Goal: Task Accomplishment & Management: Use online tool/utility

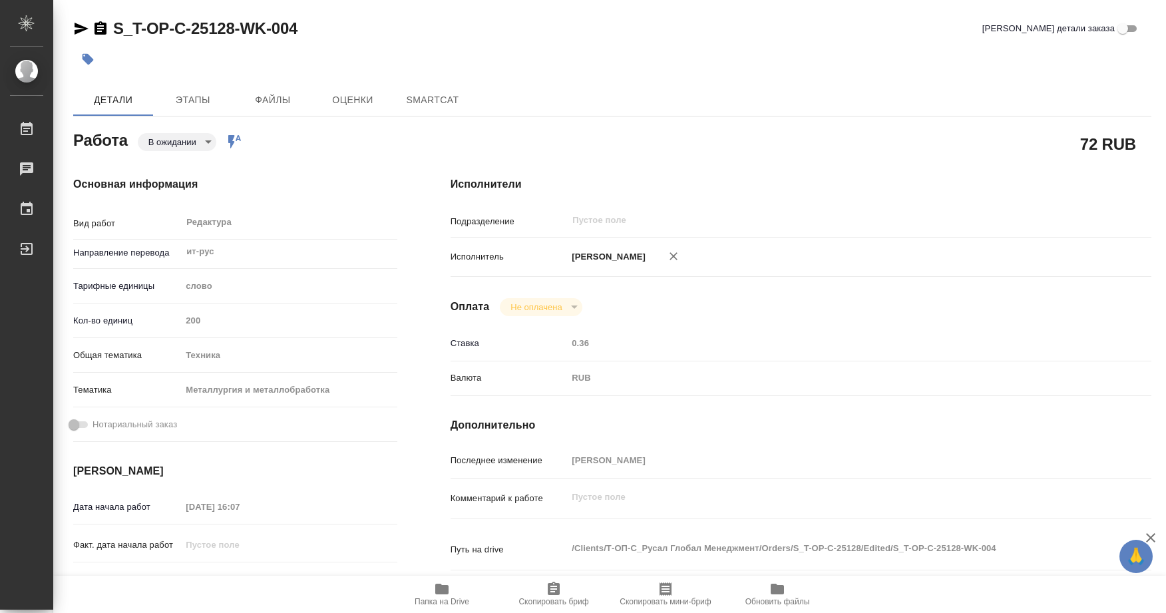
type textarea "x"
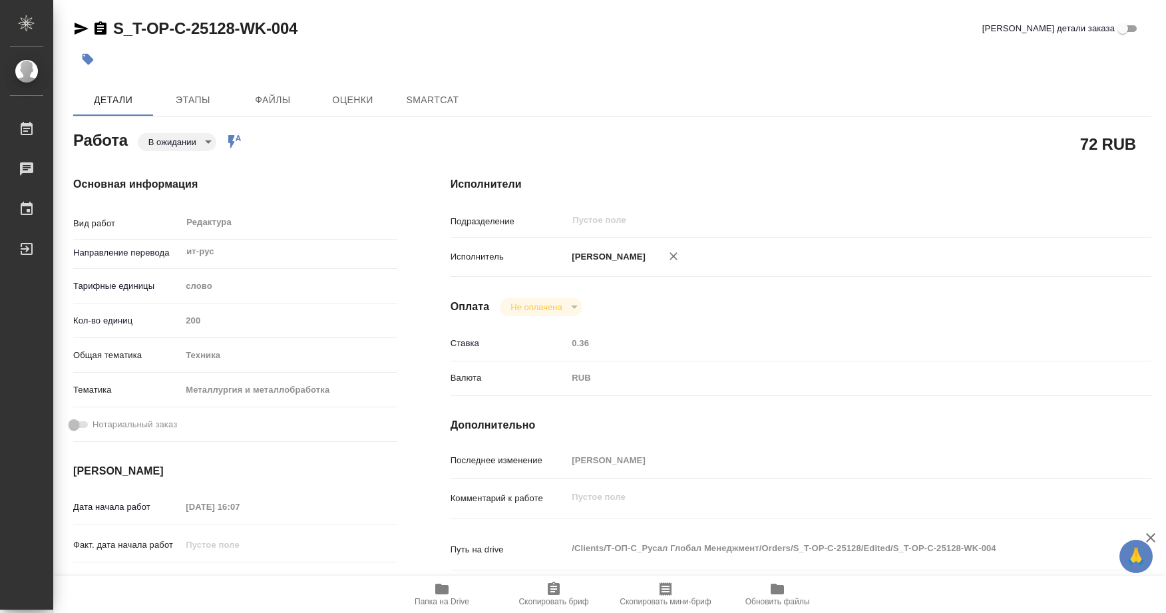
type textarea "x"
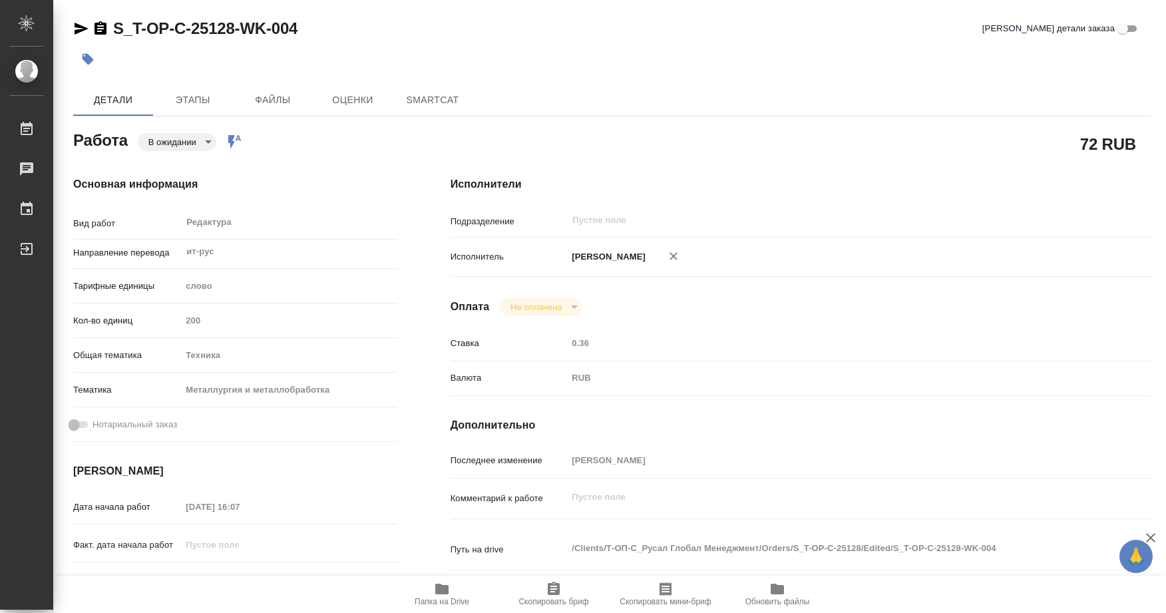
type textarea "x"
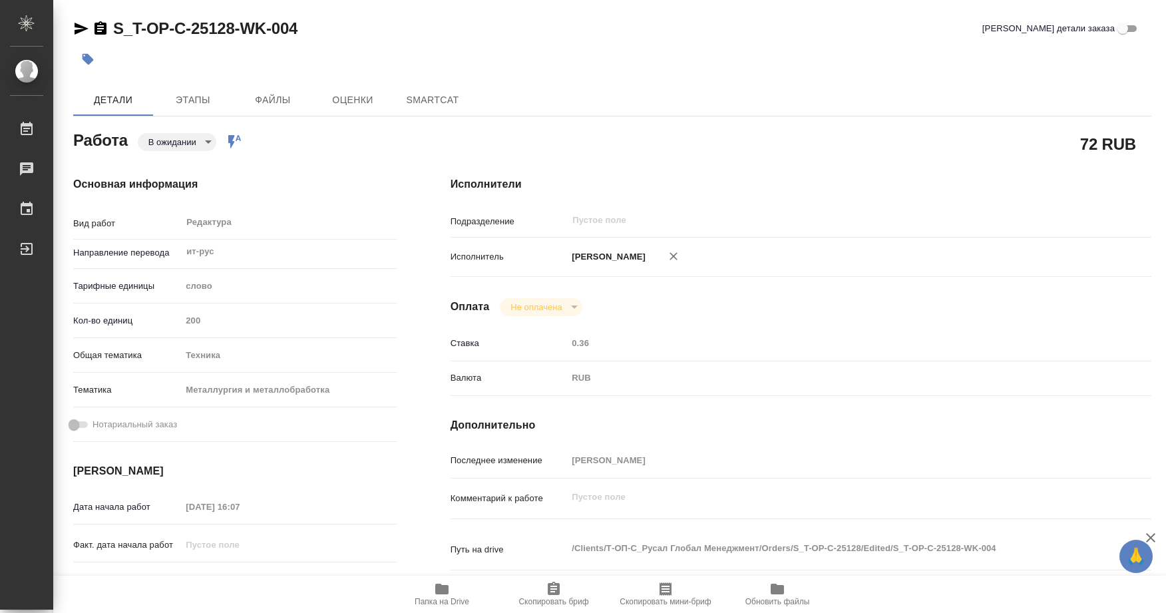
type textarea "x"
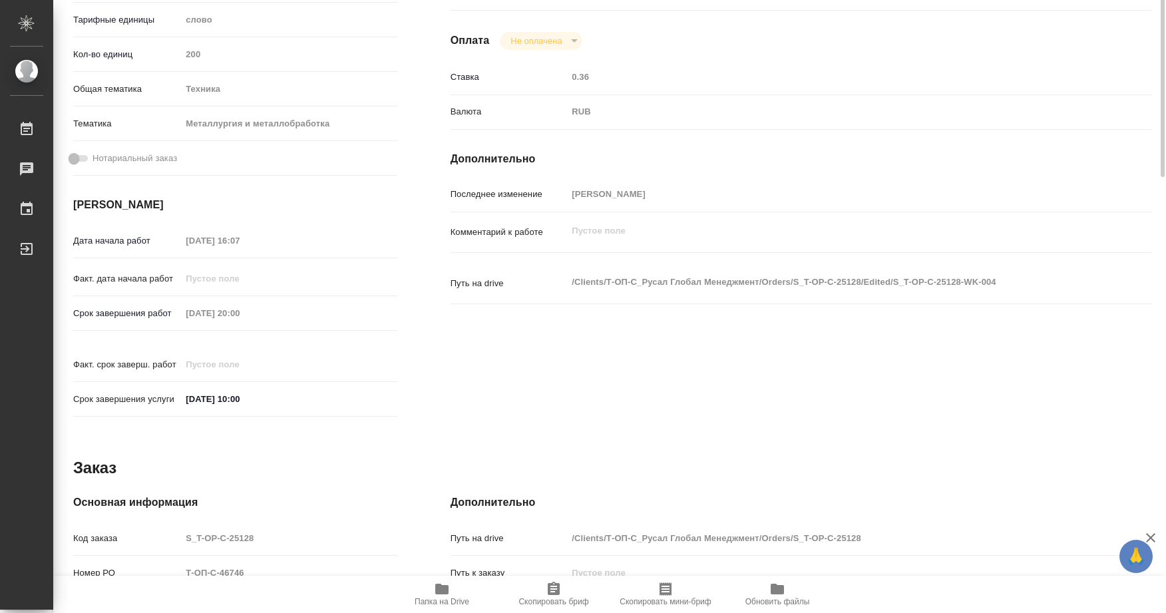
type textarea "x"
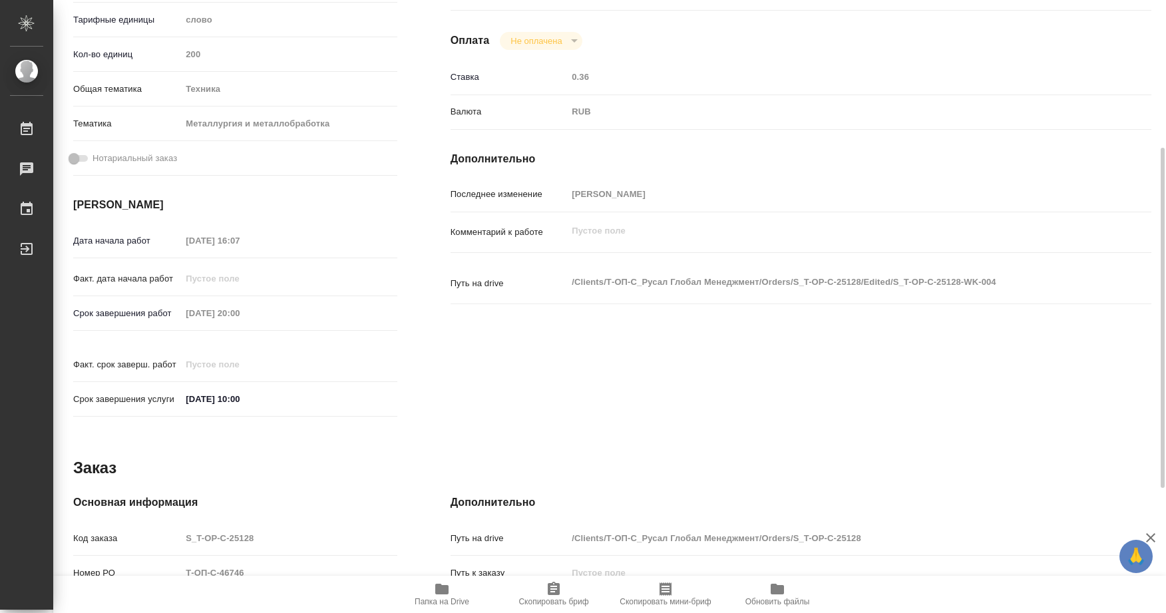
scroll to position [490, 0]
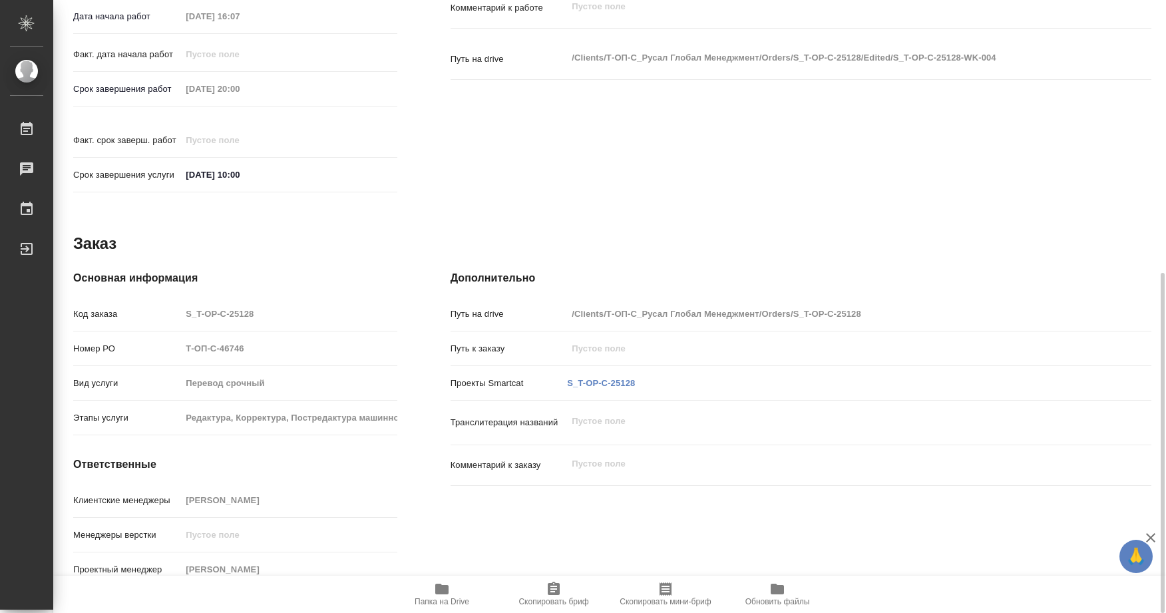
type textarea "x"
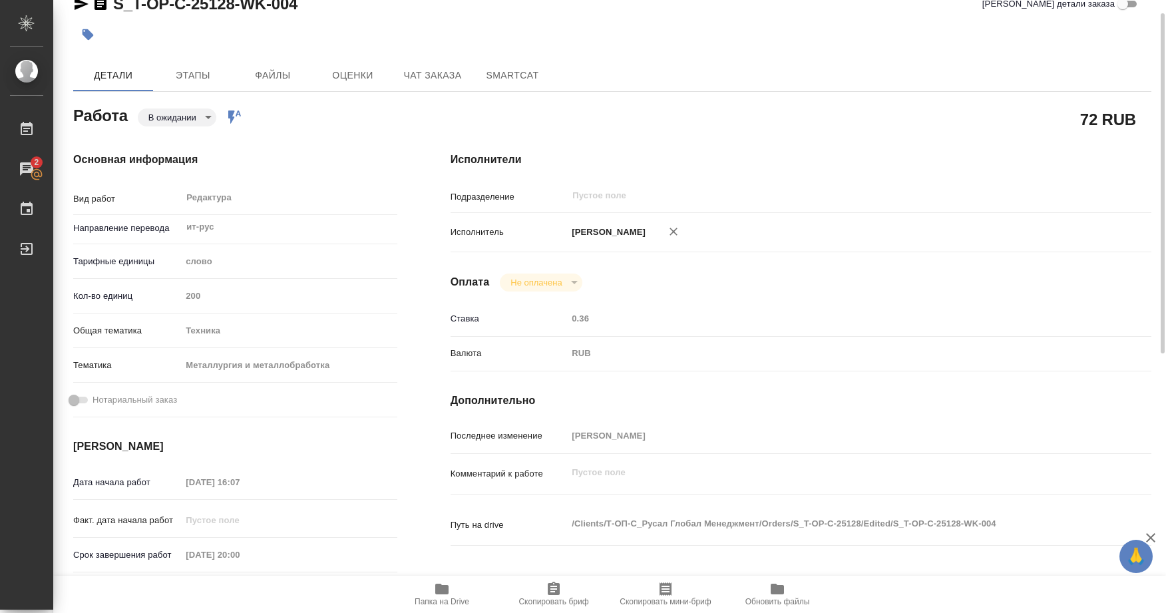
scroll to position [0, 0]
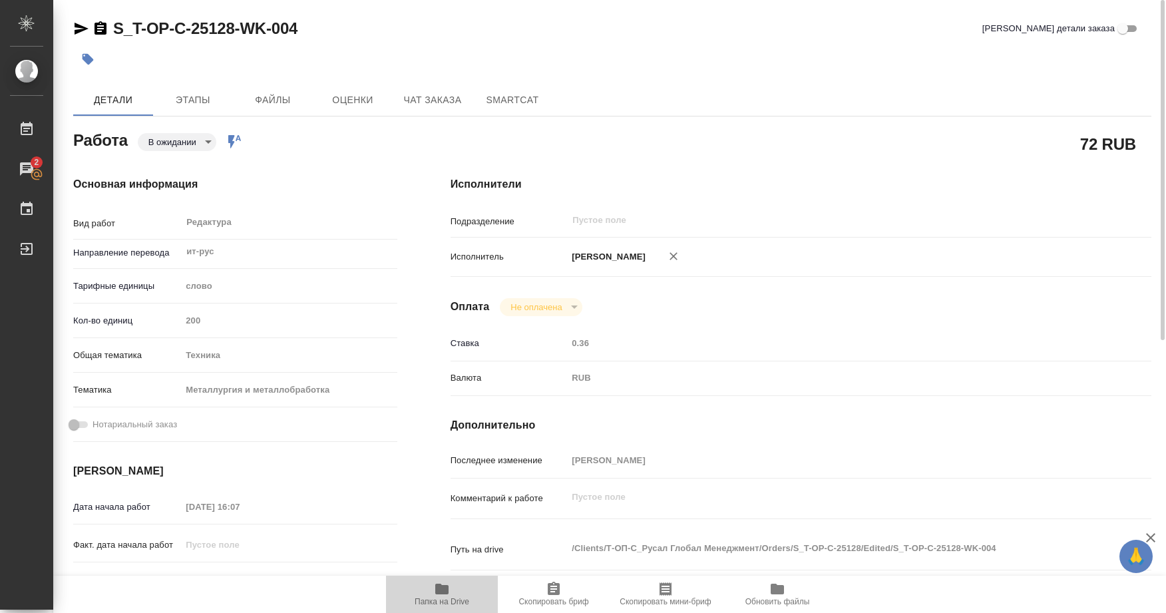
click at [444, 590] on icon "button" at bounding box center [441, 589] width 13 height 11
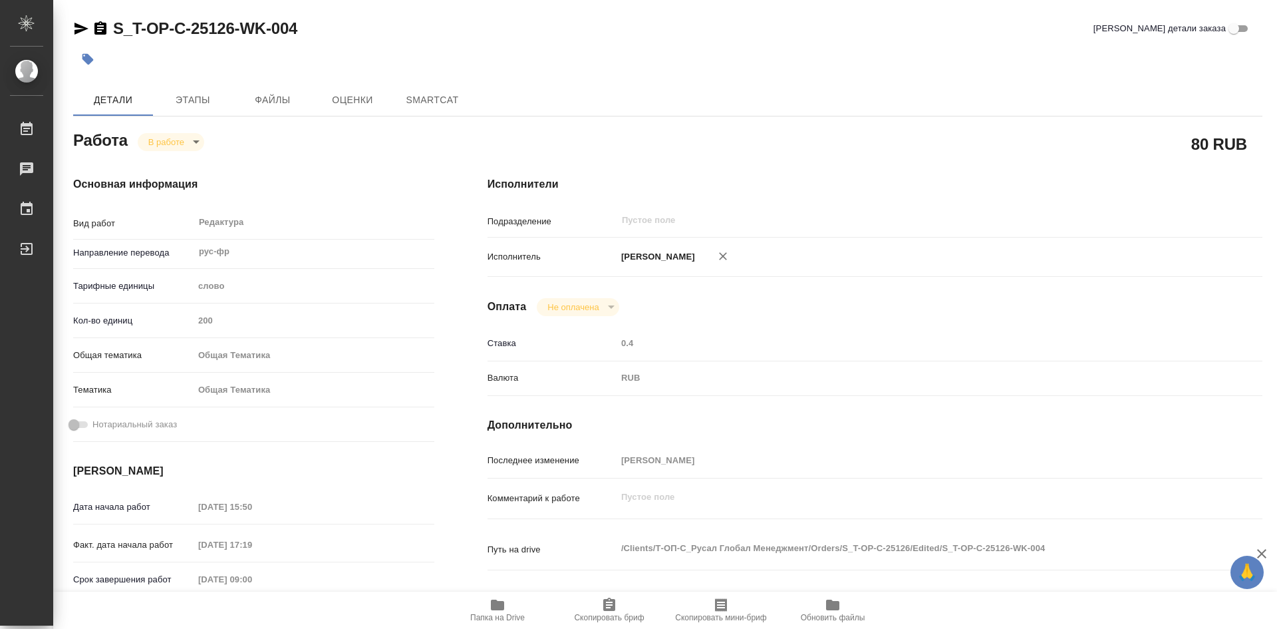
type textarea "x"
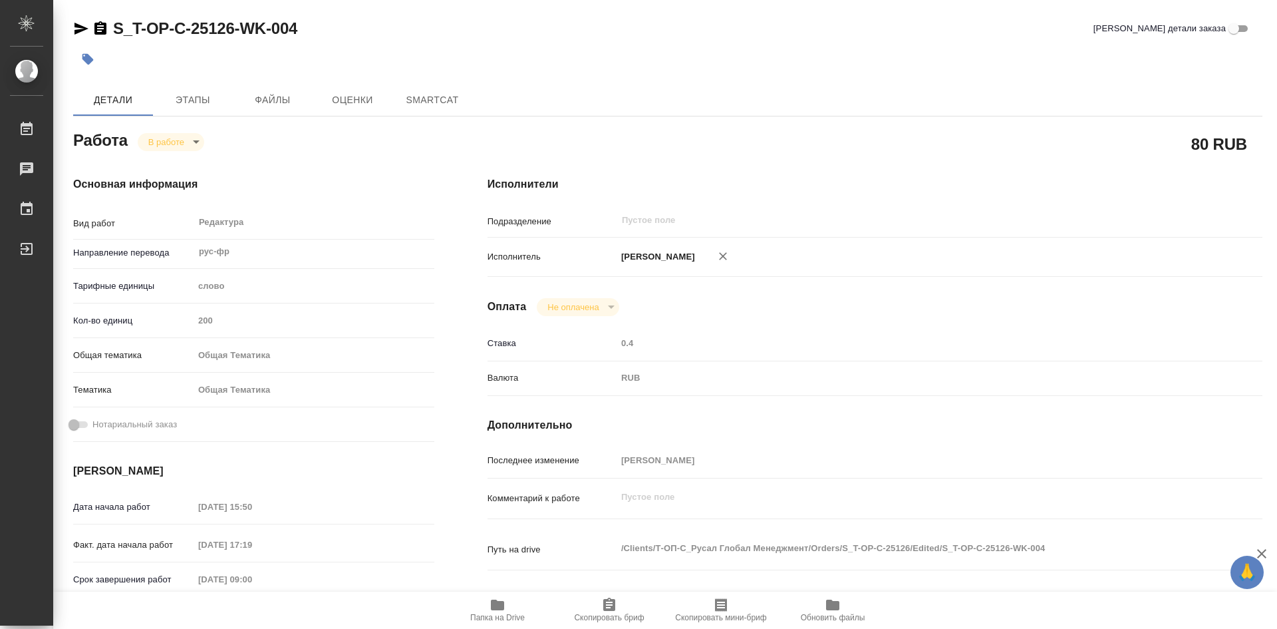
type textarea "x"
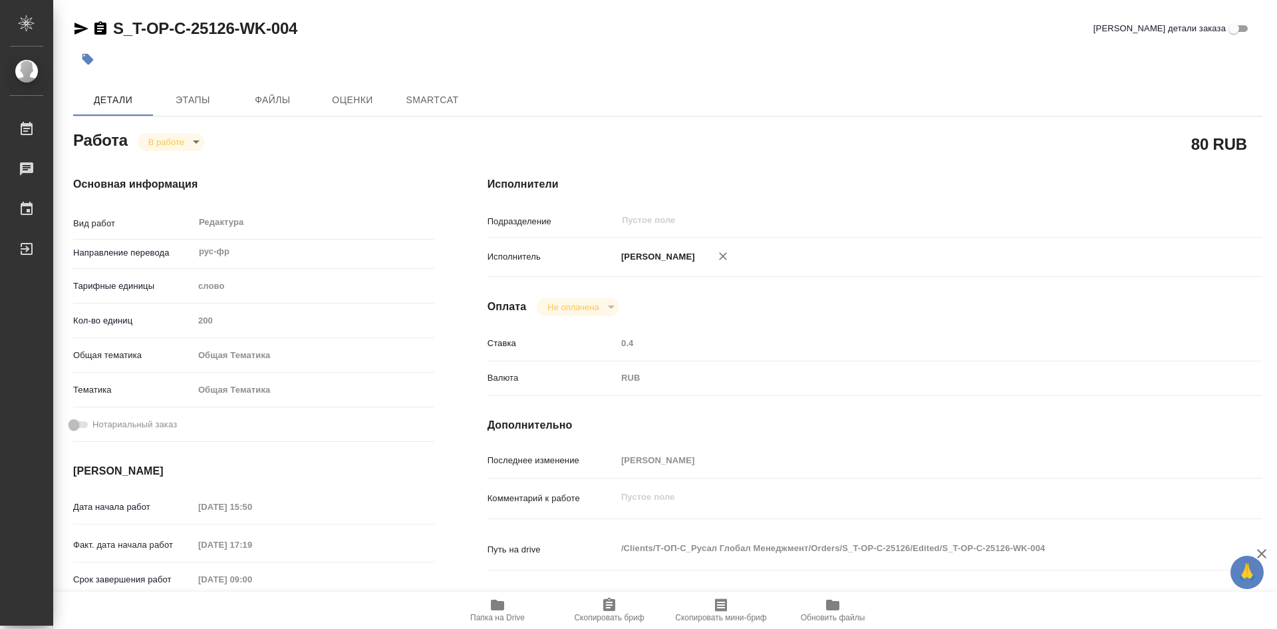
type textarea "x"
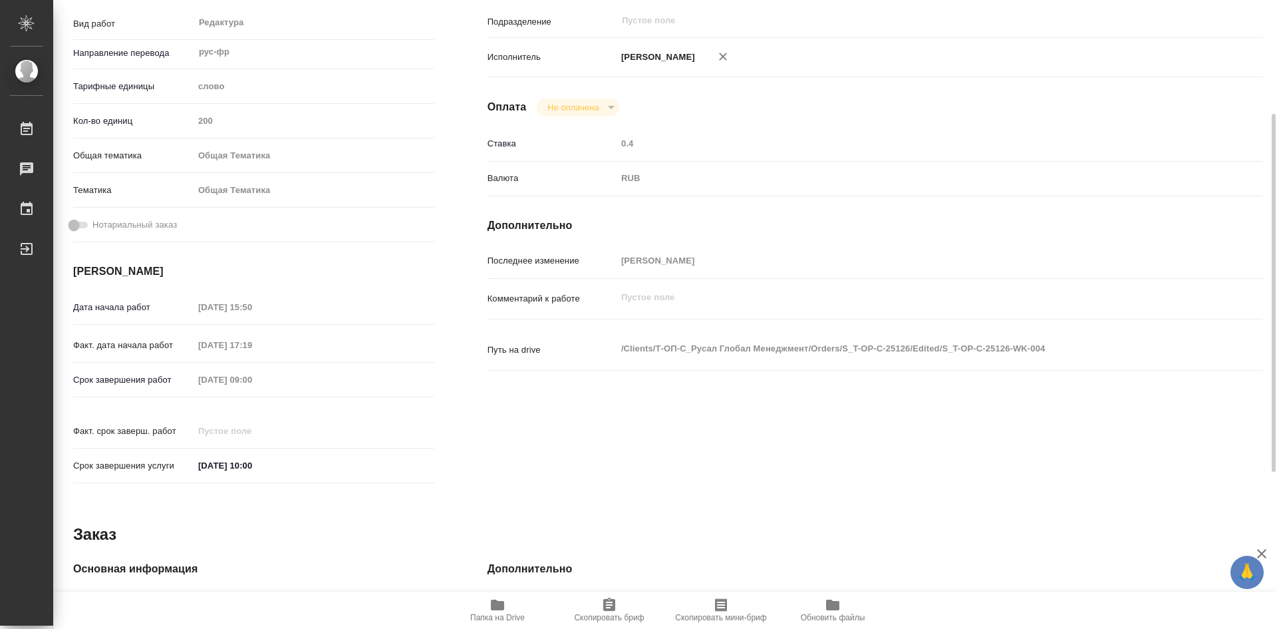
scroll to position [399, 0]
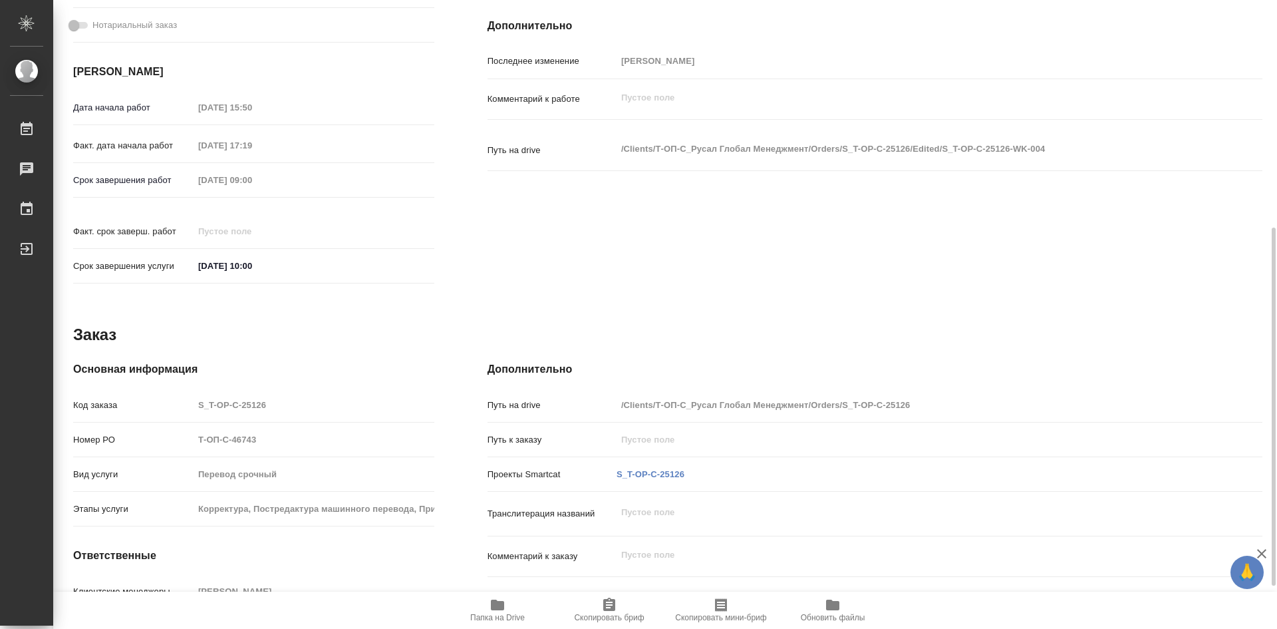
type textarea "x"
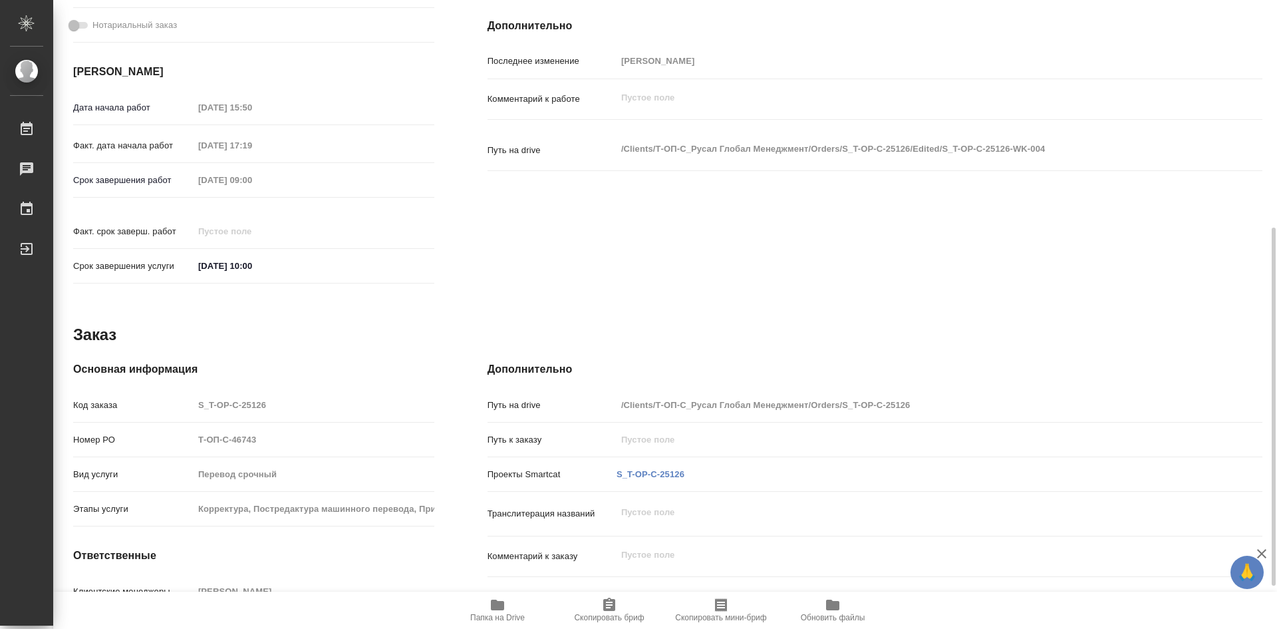
type textarea "x"
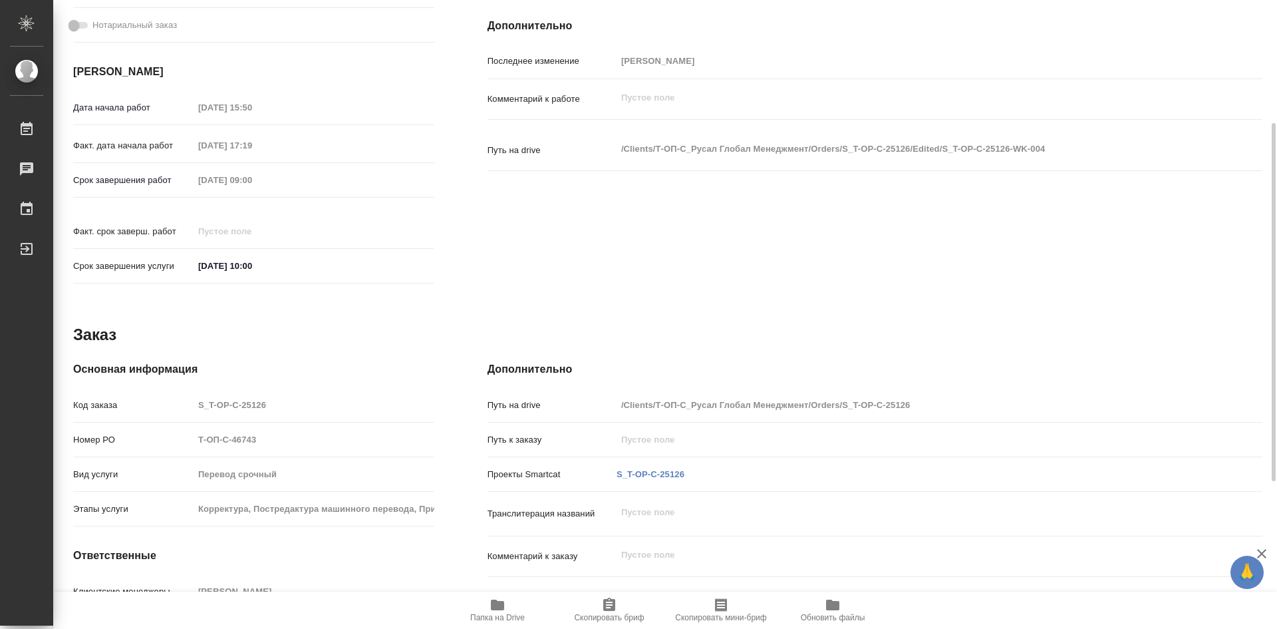
scroll to position [200, 0]
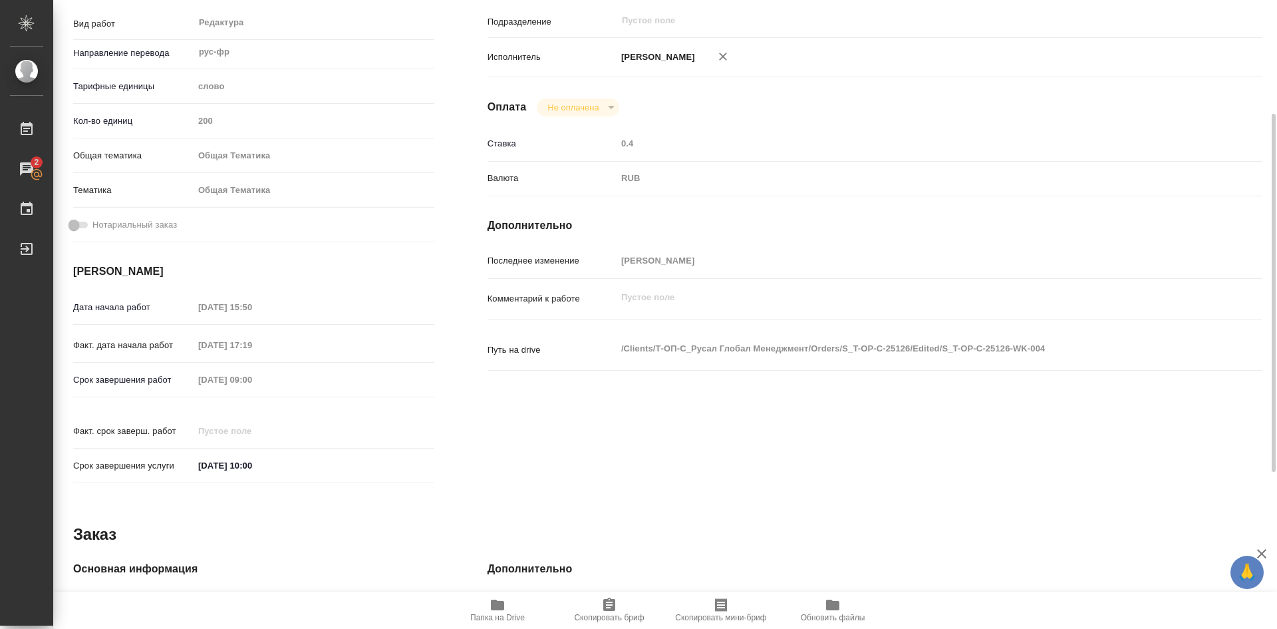
click at [496, 609] on icon "button" at bounding box center [497, 604] width 13 height 11
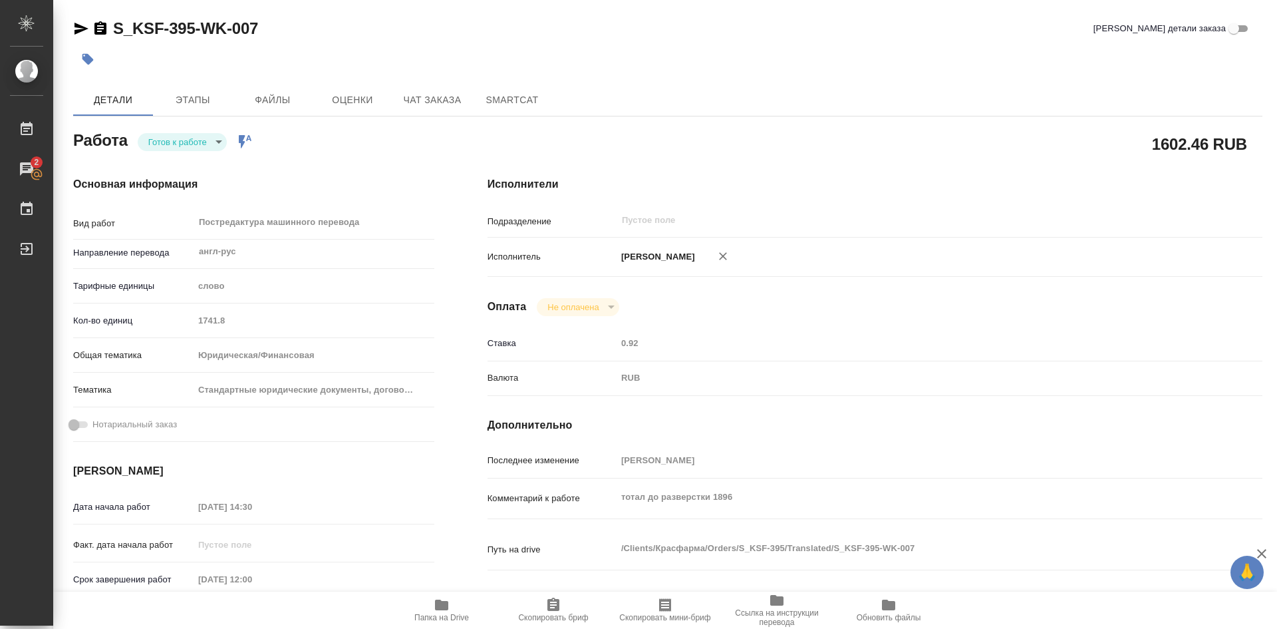
type textarea "x"
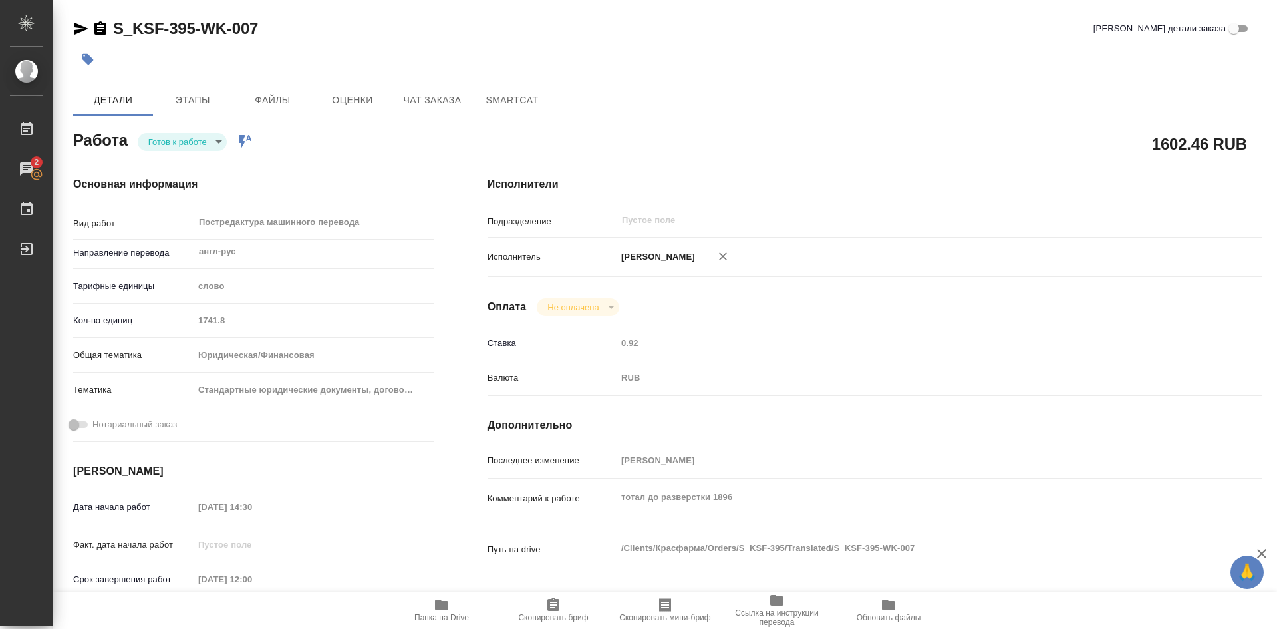
type textarea "x"
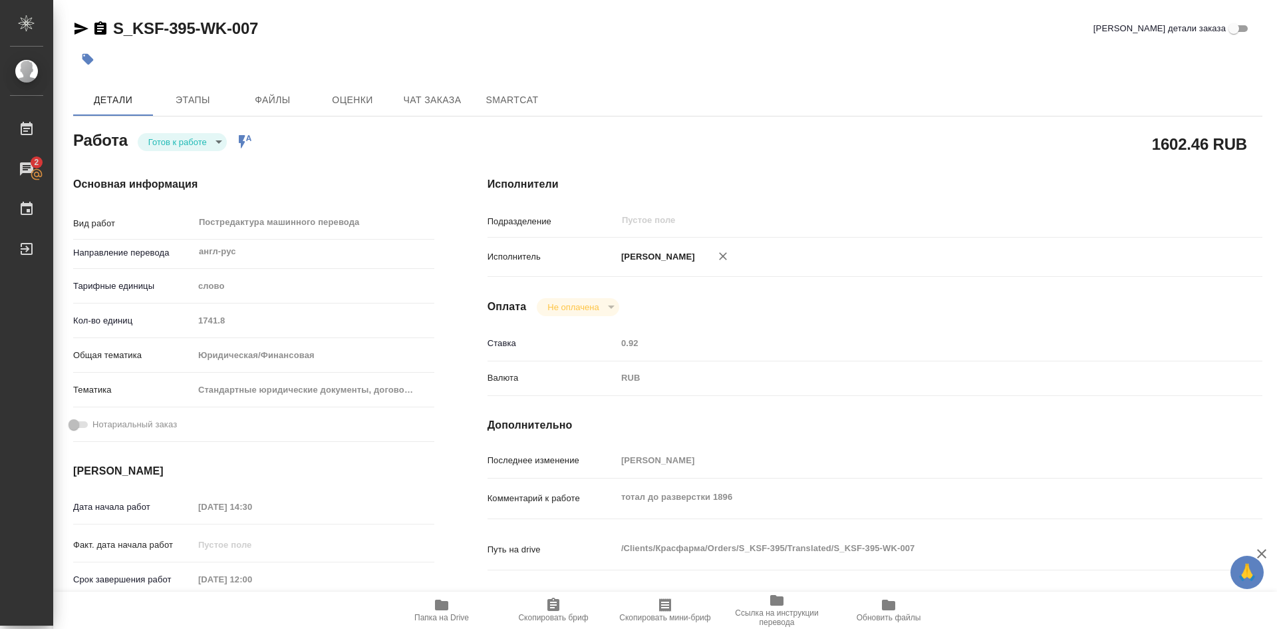
type textarea "x"
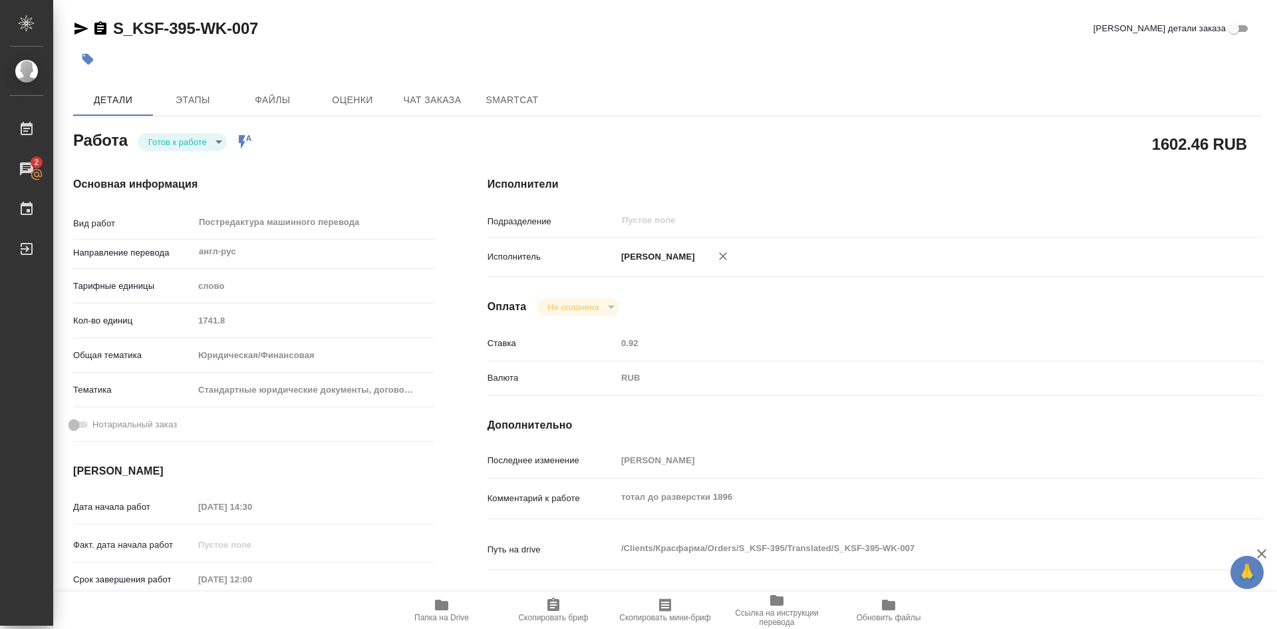
type textarea "x"
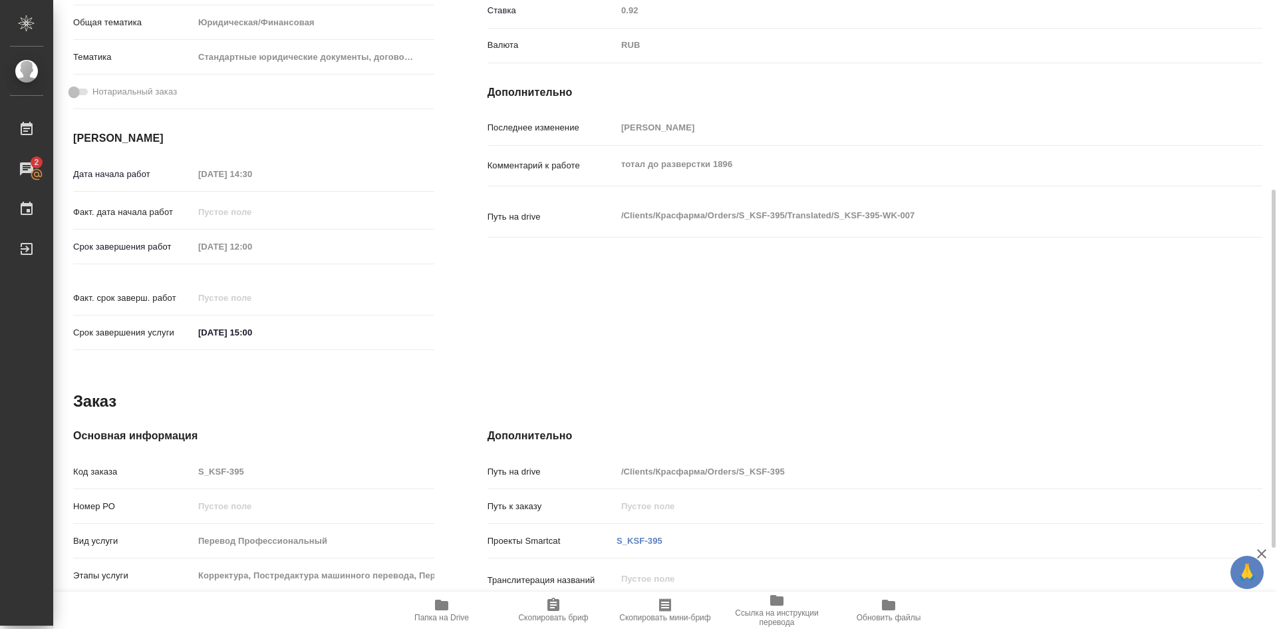
scroll to position [466, 0]
